Goal: Find specific page/section: Find specific page/section

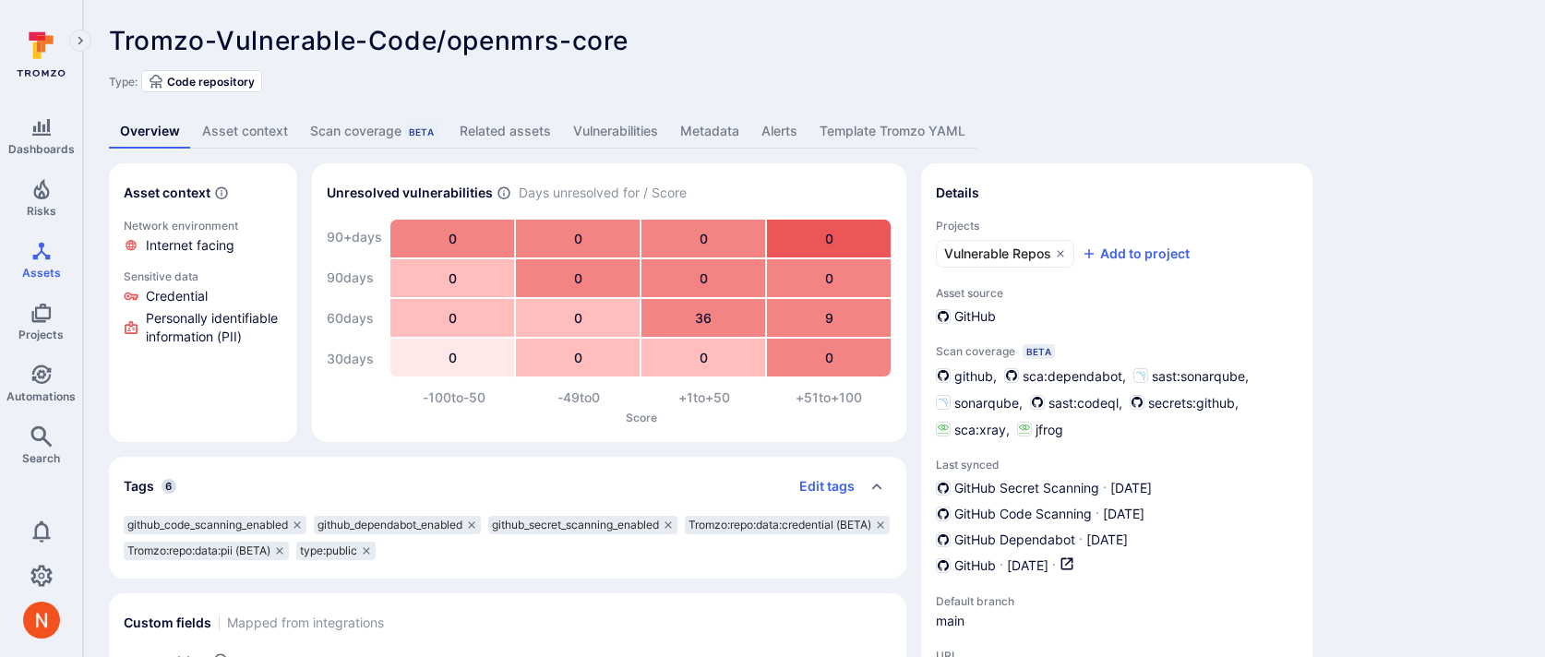
click at [644, 130] on link "Vulnerabilities" at bounding box center [615, 131] width 107 height 34
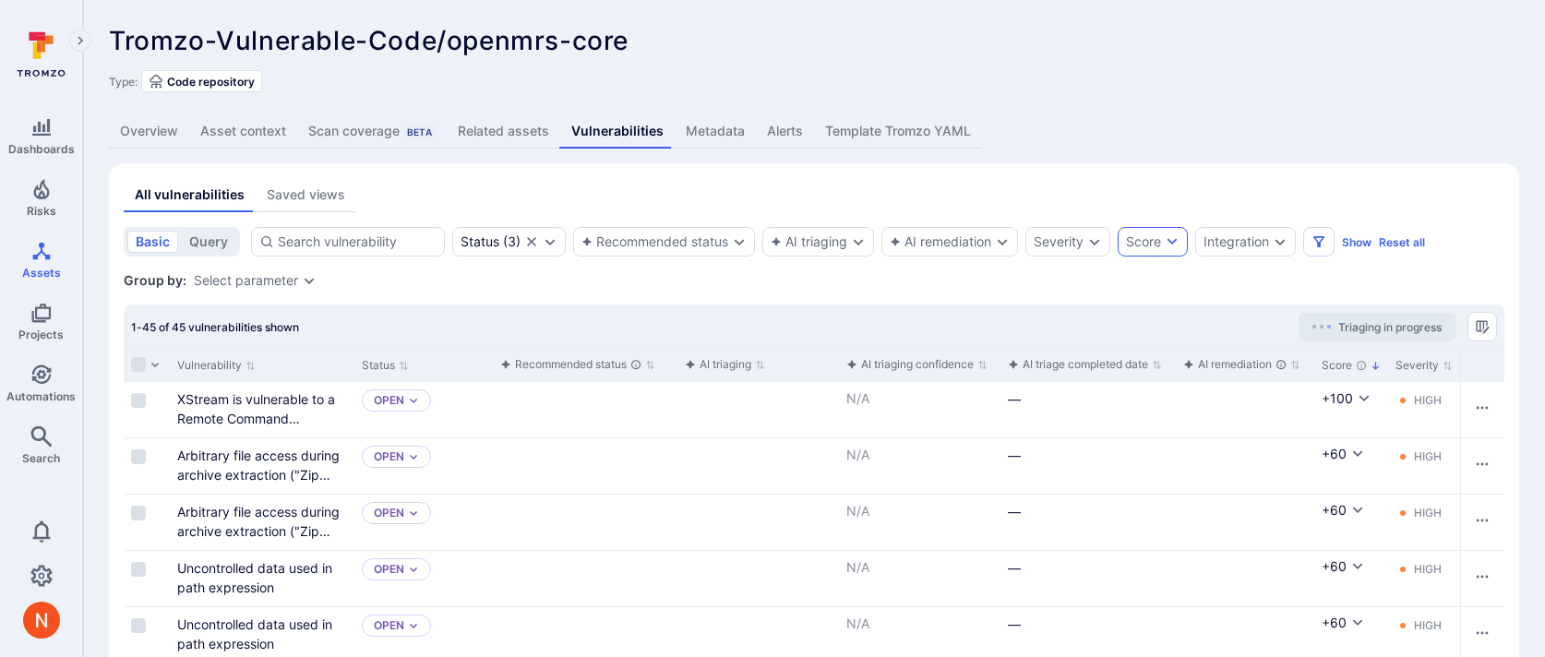
click at [1169, 242] on icon "button" at bounding box center [1171, 241] width 15 height 15
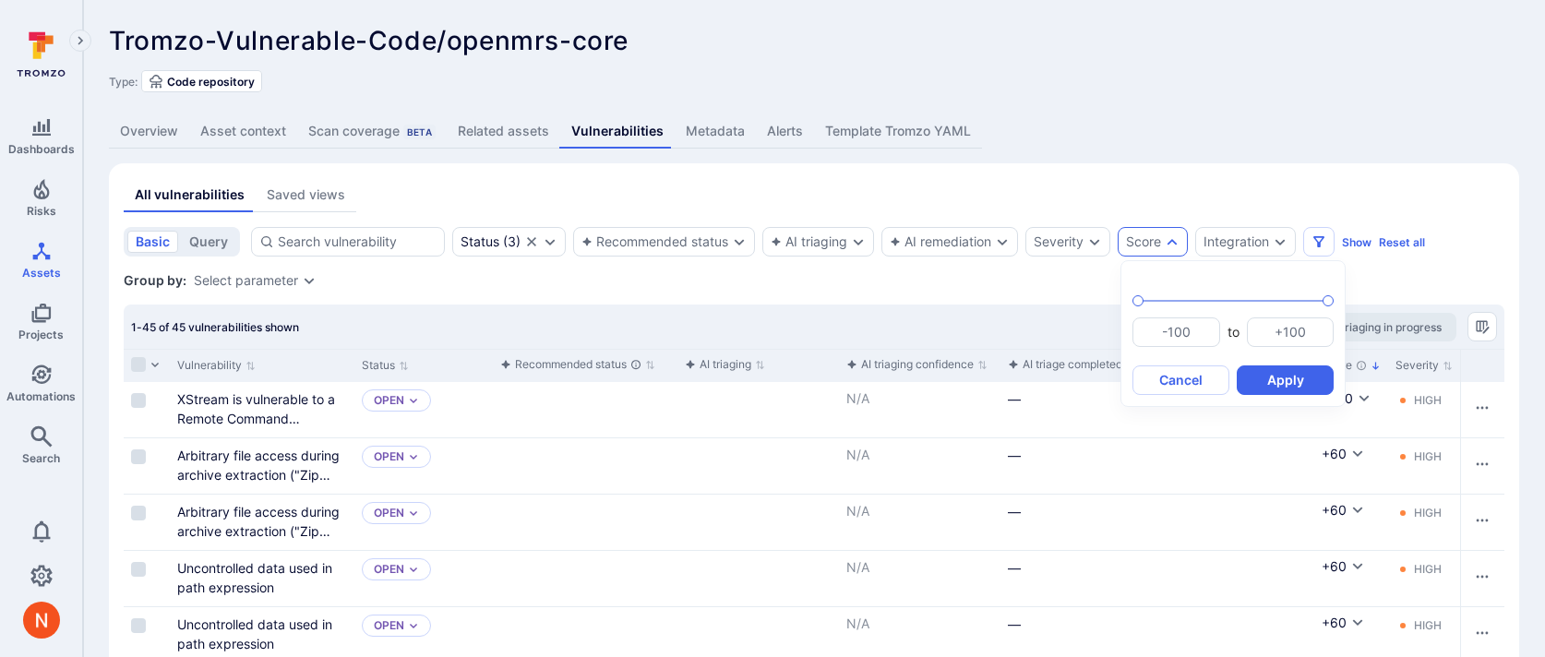
click at [1230, 247] on div at bounding box center [772, 328] width 1545 height 657
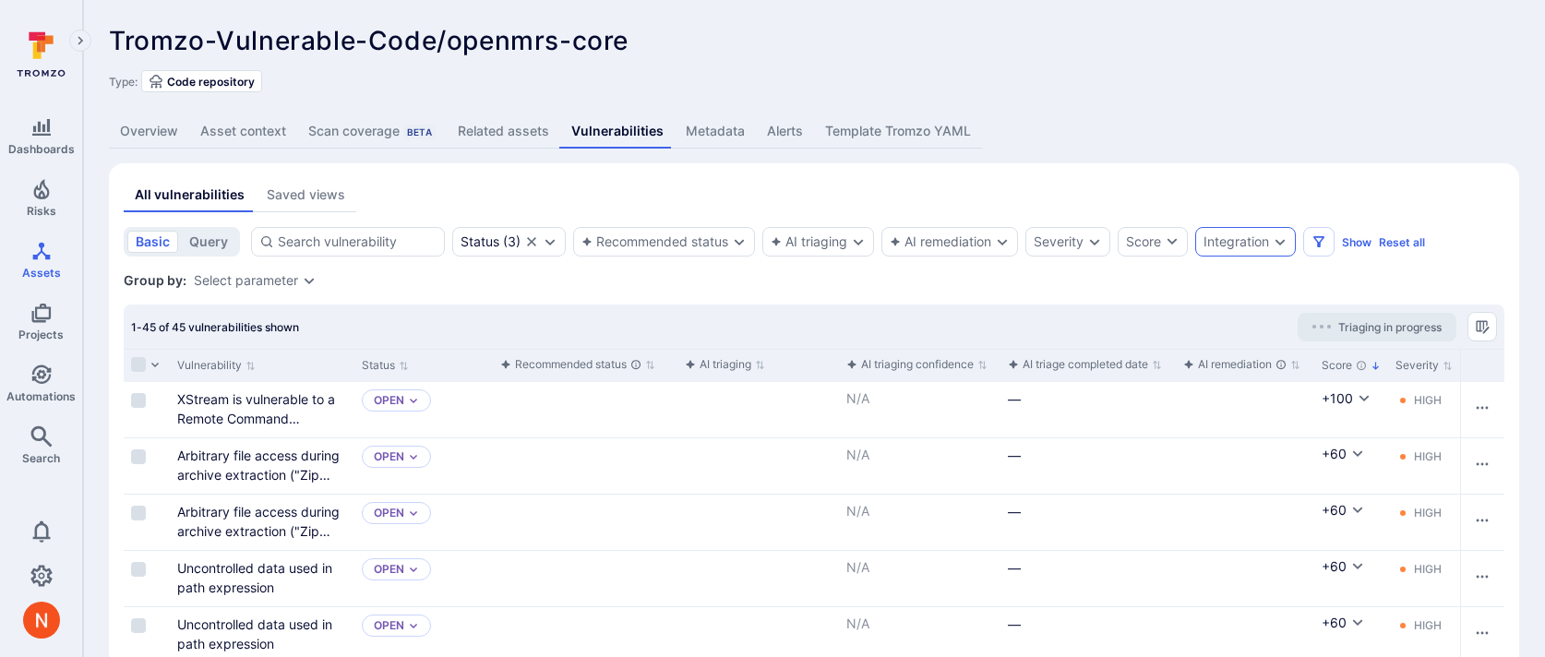
click at [1232, 235] on div "Integration" at bounding box center [1236, 241] width 66 height 15
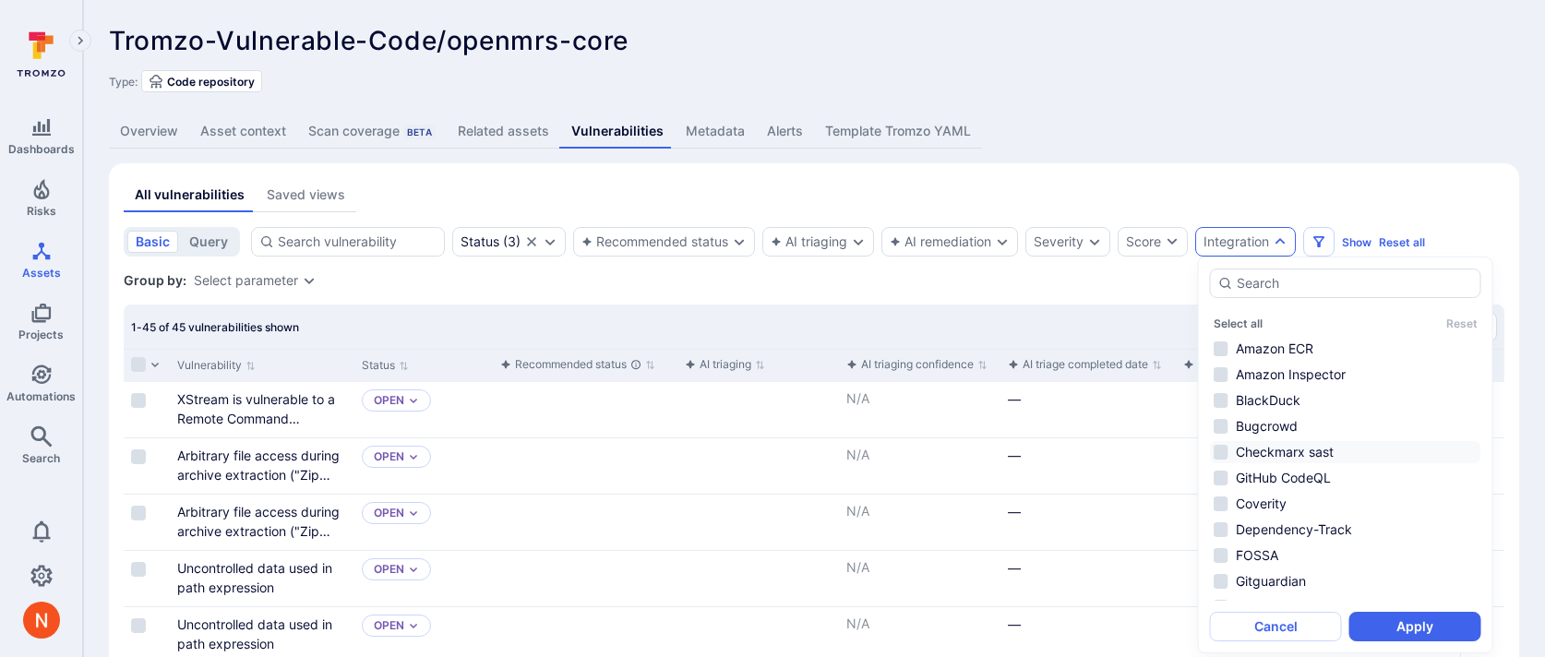
click at [1256, 454] on li "Checkmarx sast" at bounding box center [1345, 452] width 271 height 22
click at [1375, 631] on button "Apply" at bounding box center [1415, 627] width 132 height 30
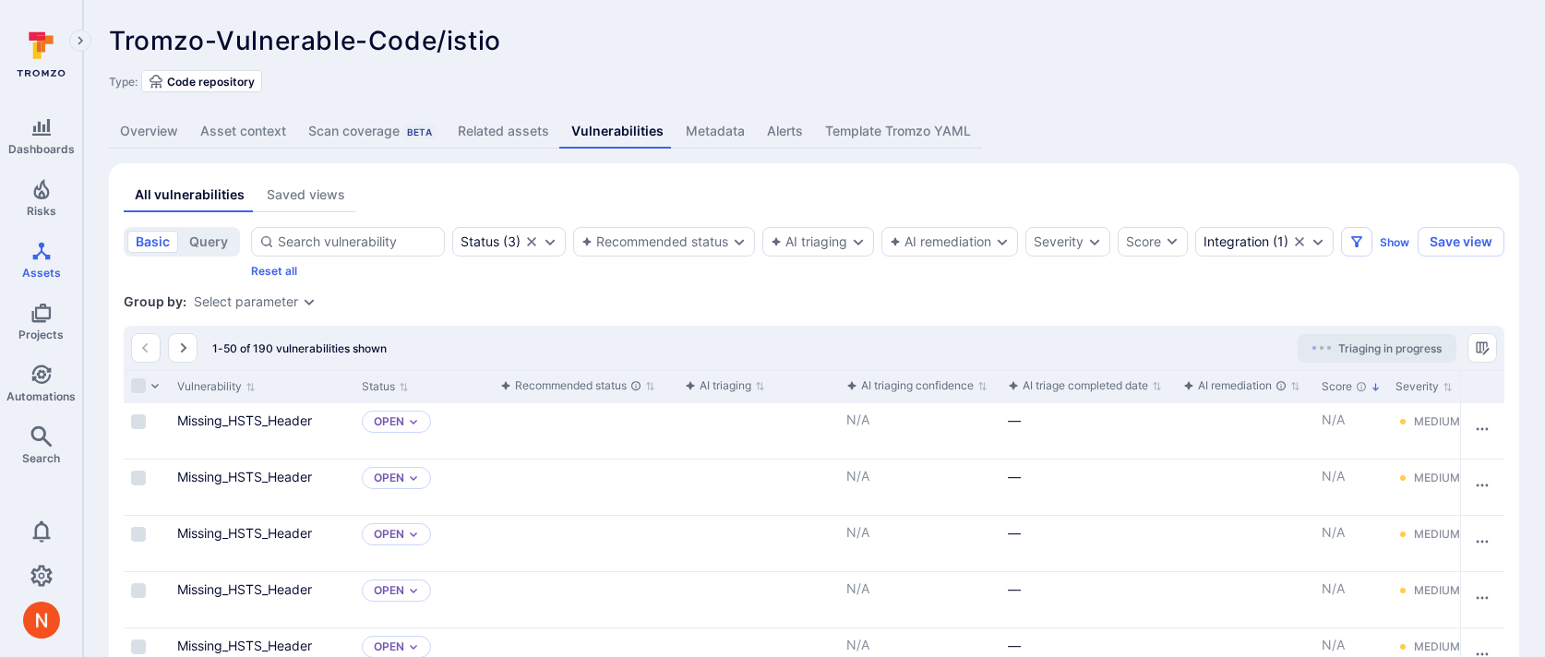
click at [826, 64] on div "Tromzo-Vulnerable-Code/istio ... Show more Type: Code repository" at bounding box center [814, 59] width 1410 height 66
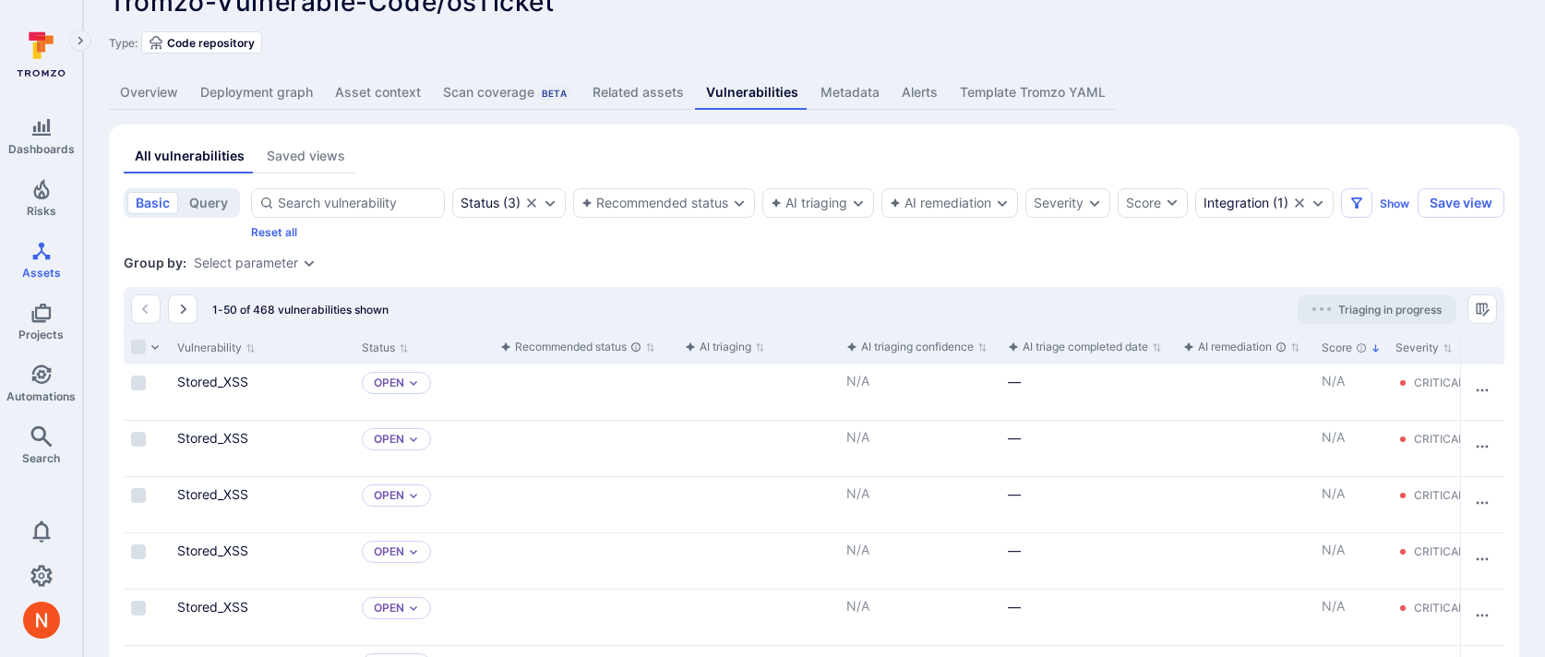
scroll to position [36, 0]
